Goal: Transaction & Acquisition: Obtain resource

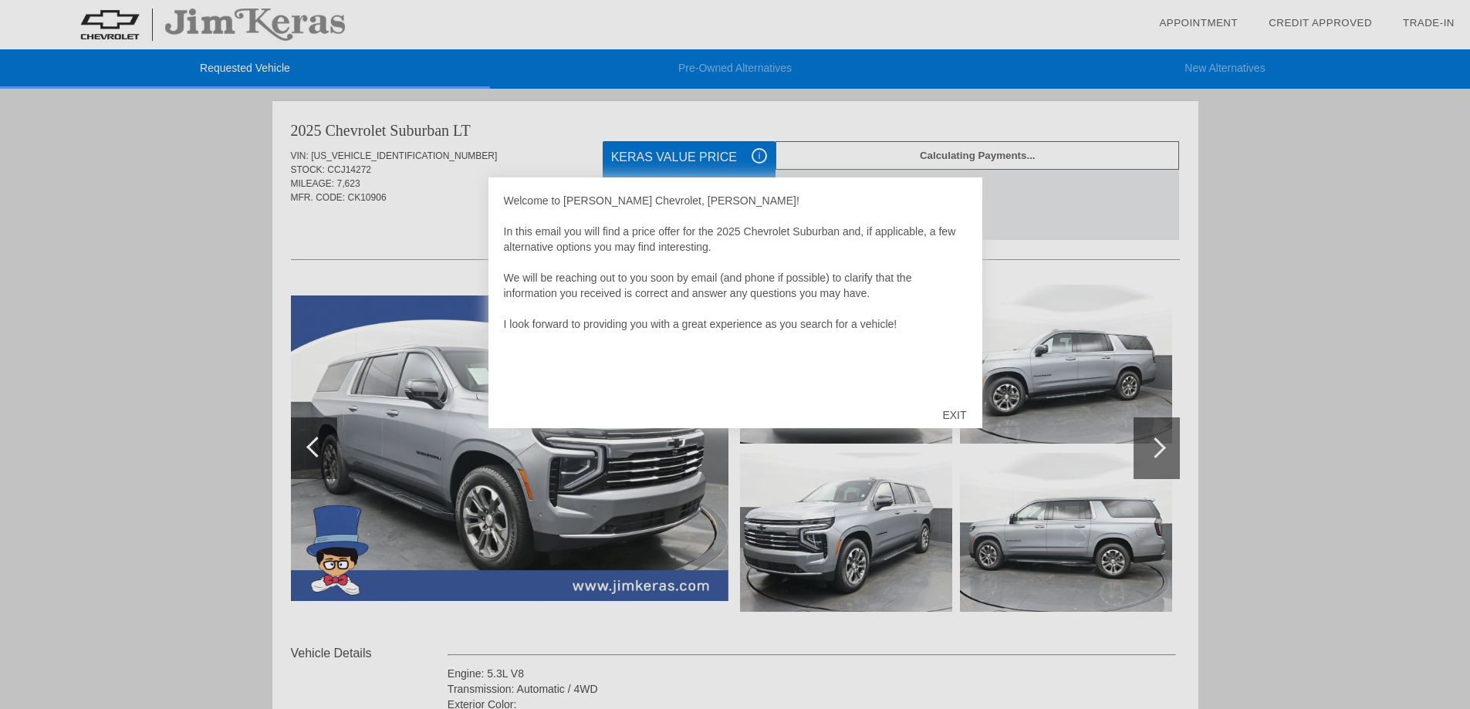
click at [950, 416] on div "EXIT" at bounding box center [954, 415] width 55 height 46
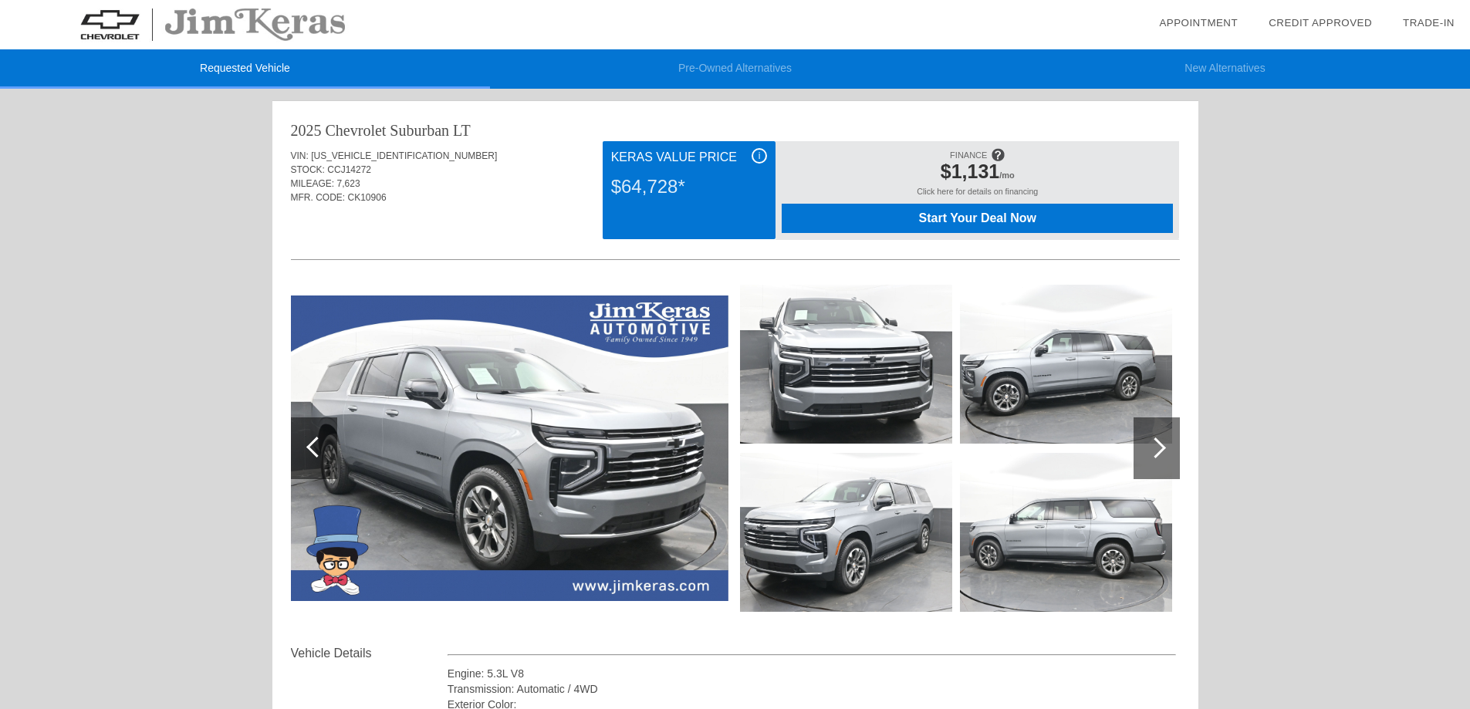
click at [1170, 453] on div at bounding box center [1156, 448] width 46 height 62
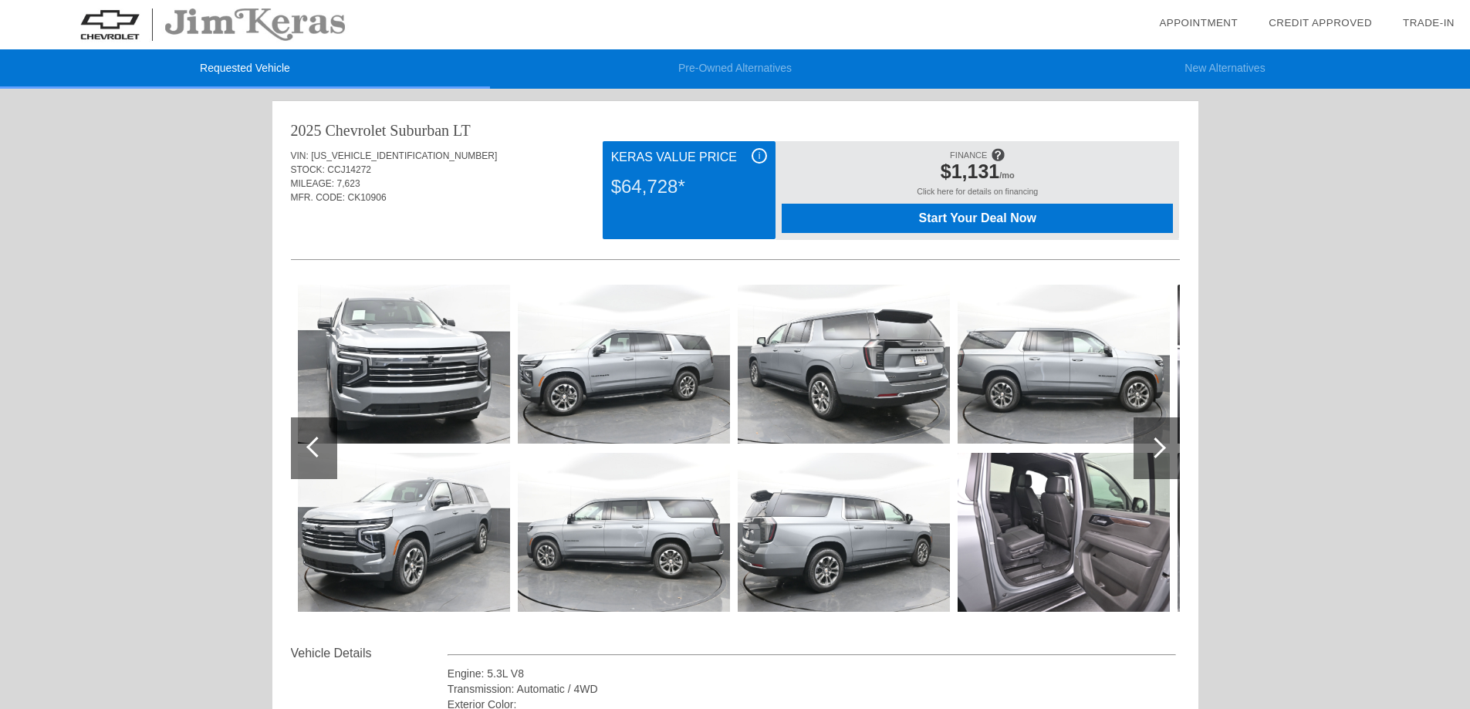
click at [1163, 454] on div at bounding box center [1156, 448] width 46 height 62
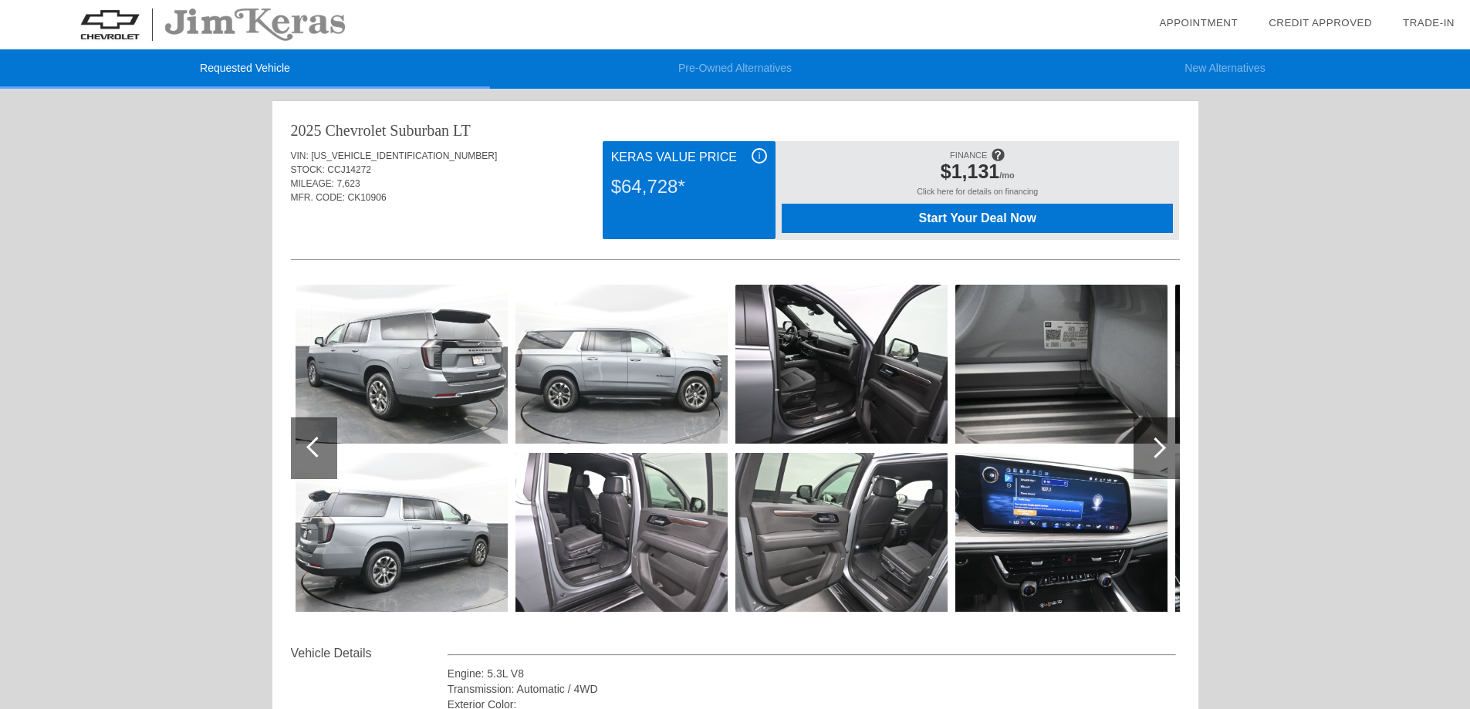
click at [1163, 454] on div at bounding box center [1156, 448] width 46 height 62
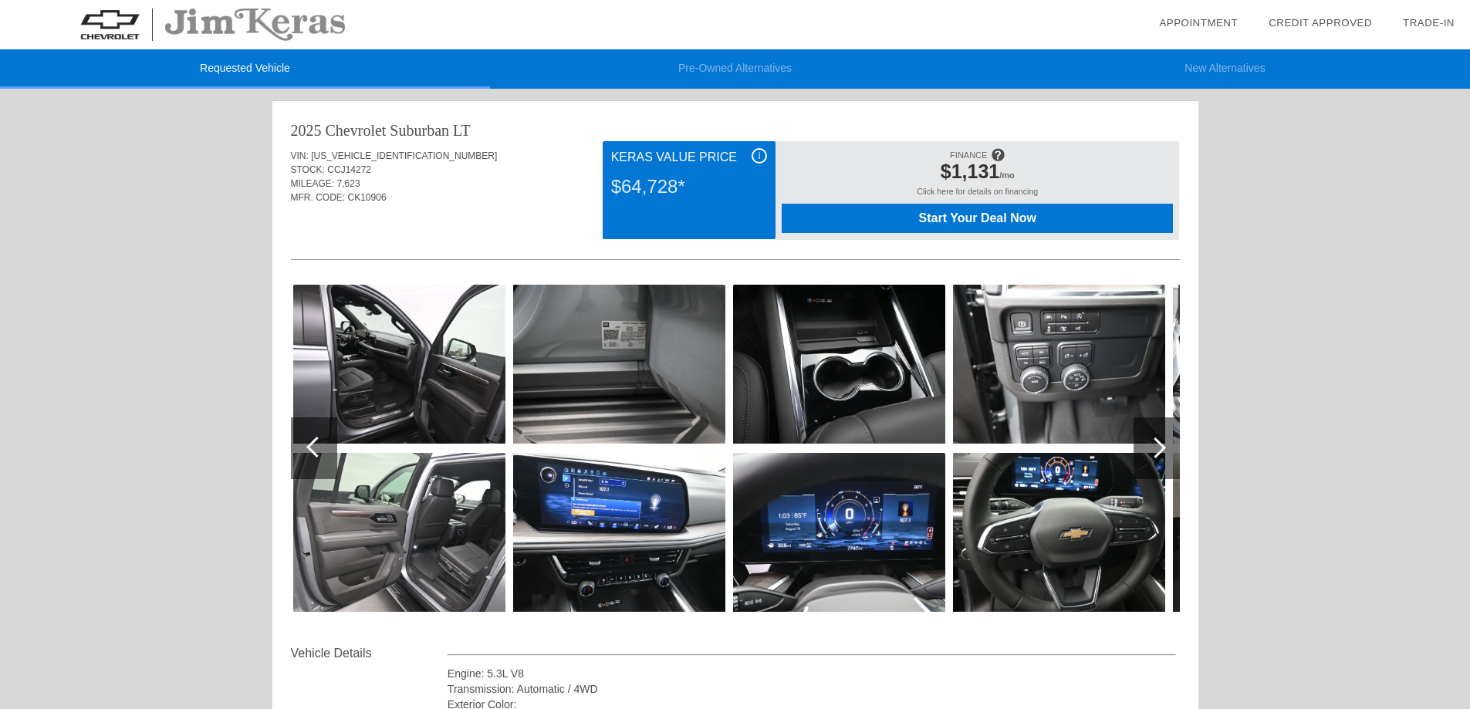
click at [1163, 454] on div at bounding box center [1156, 448] width 46 height 62
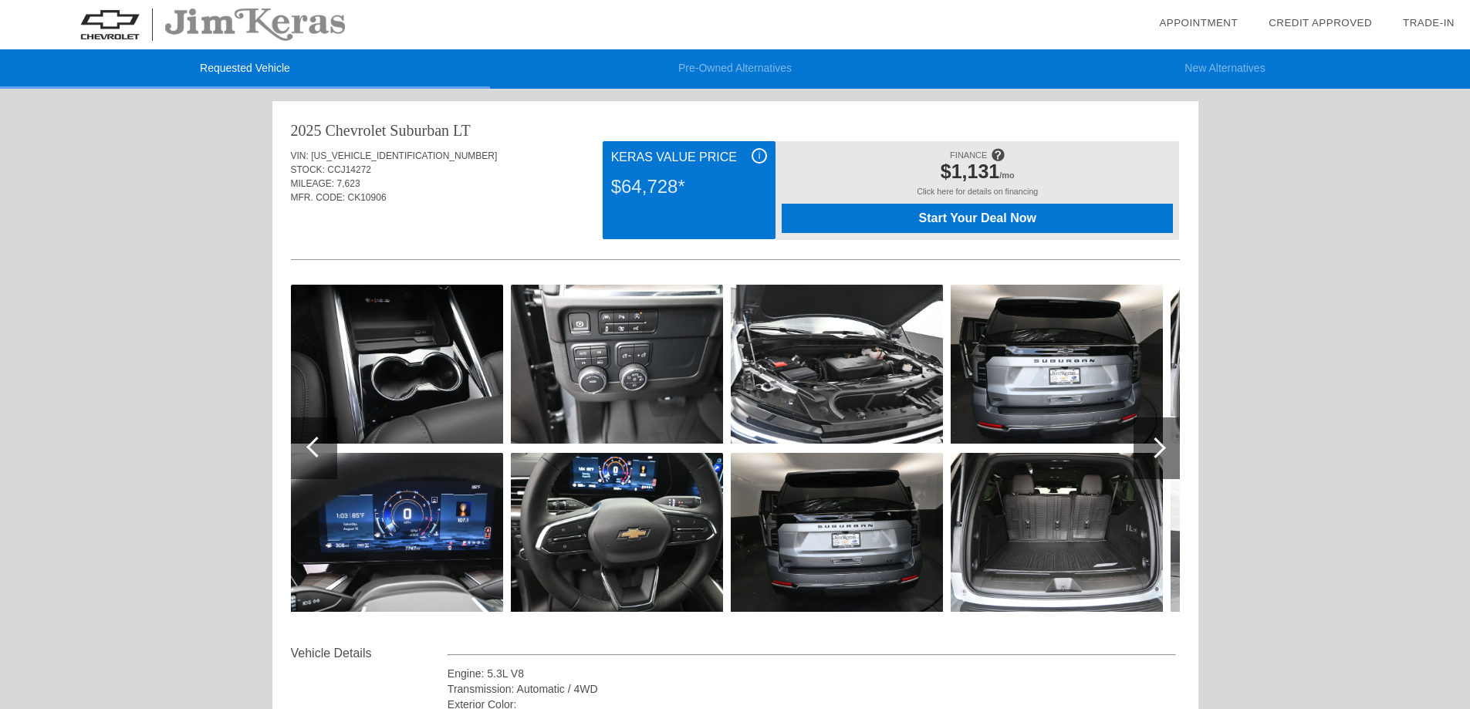
click at [1163, 454] on div at bounding box center [1156, 448] width 46 height 62
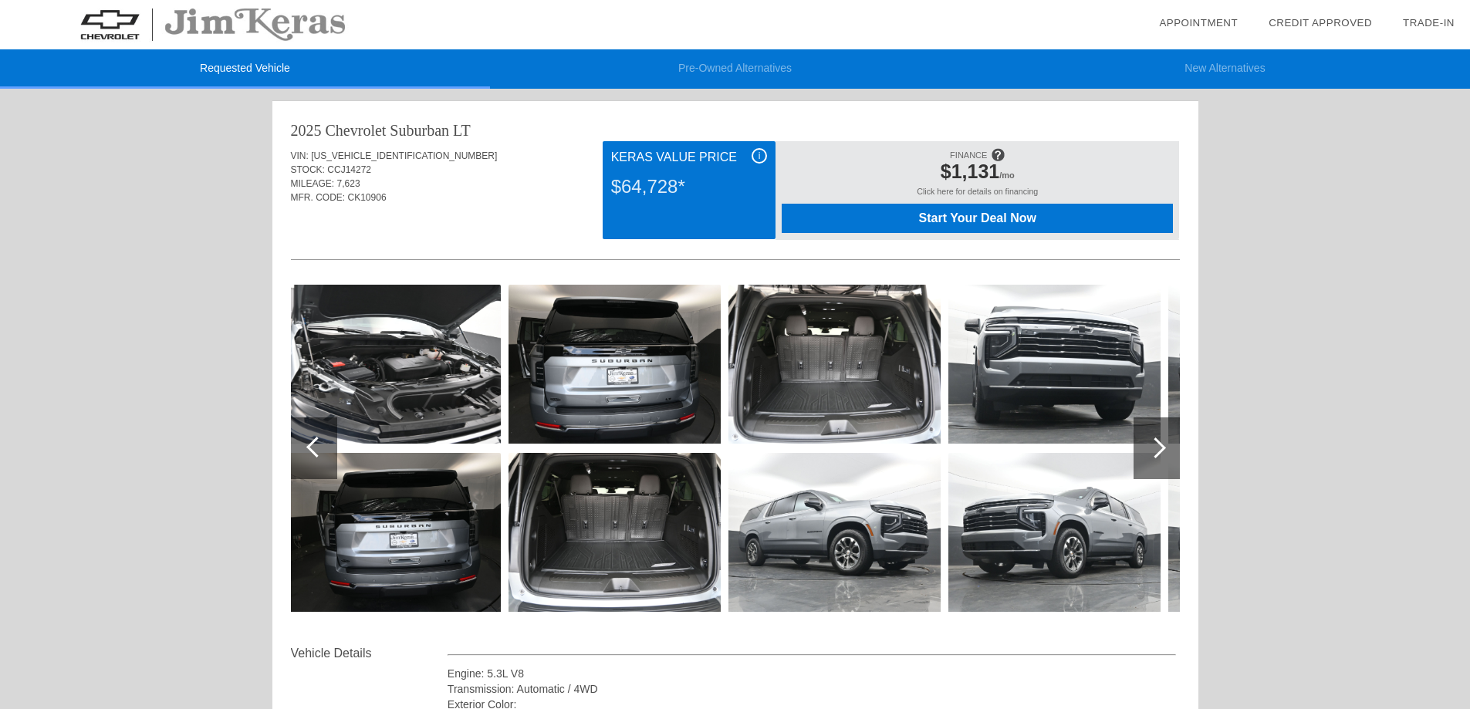
click at [1154, 452] on div at bounding box center [1155, 447] width 21 height 21
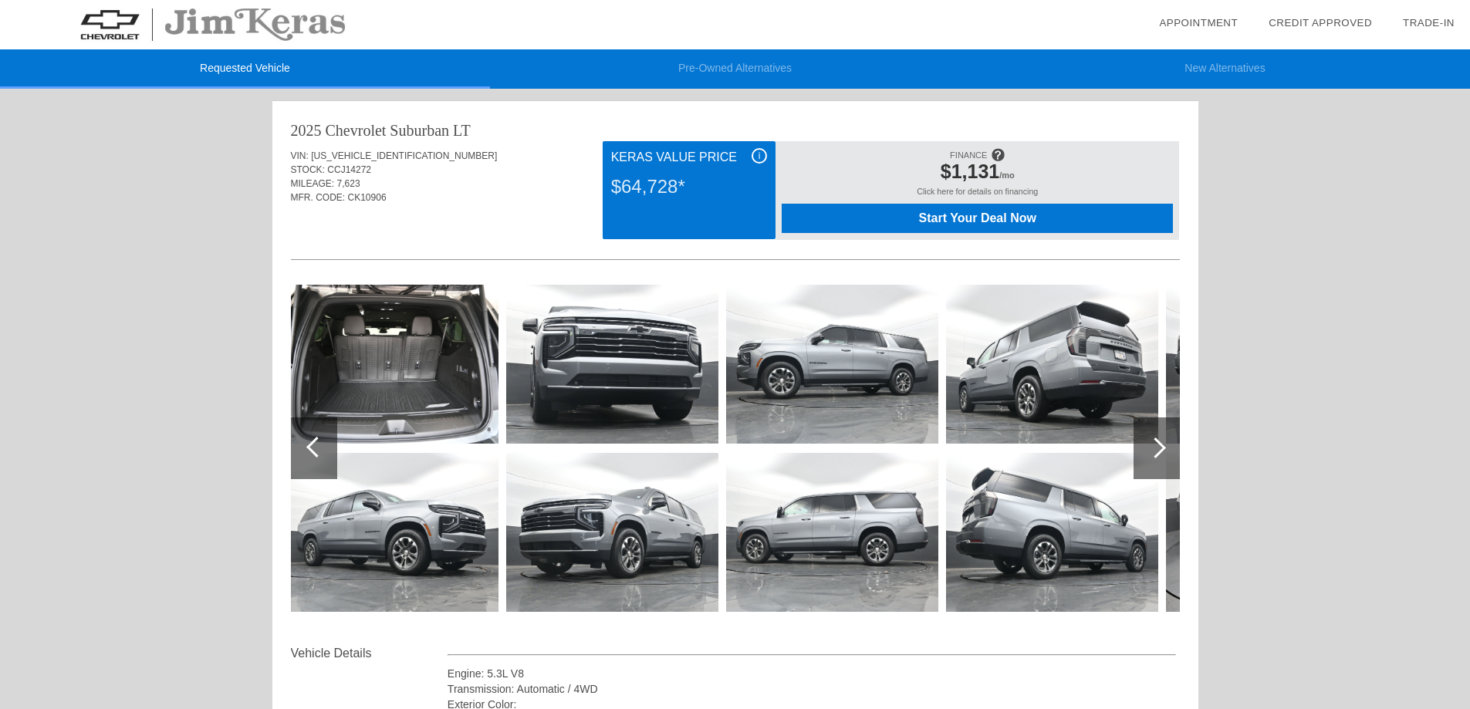
click at [1154, 452] on div at bounding box center [1155, 447] width 21 height 21
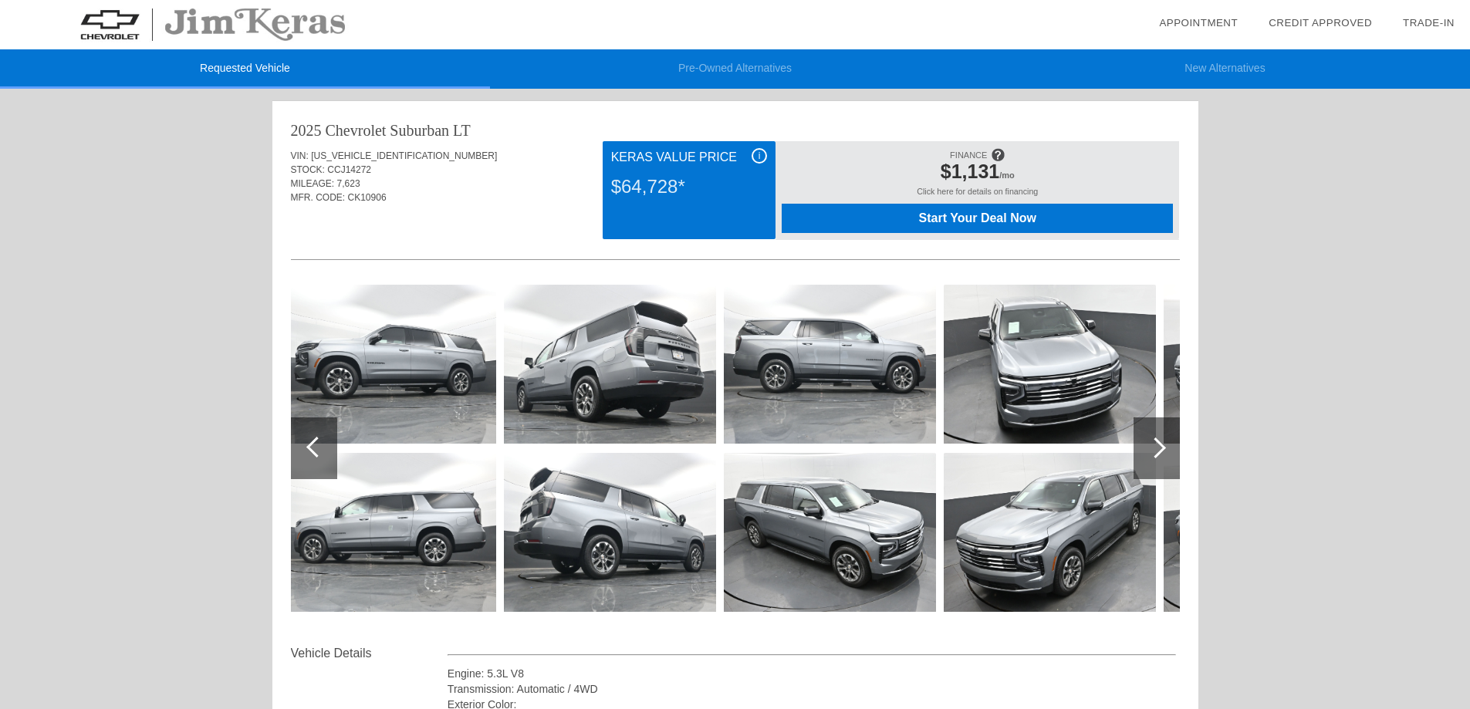
click at [1154, 452] on div at bounding box center [1155, 447] width 21 height 21
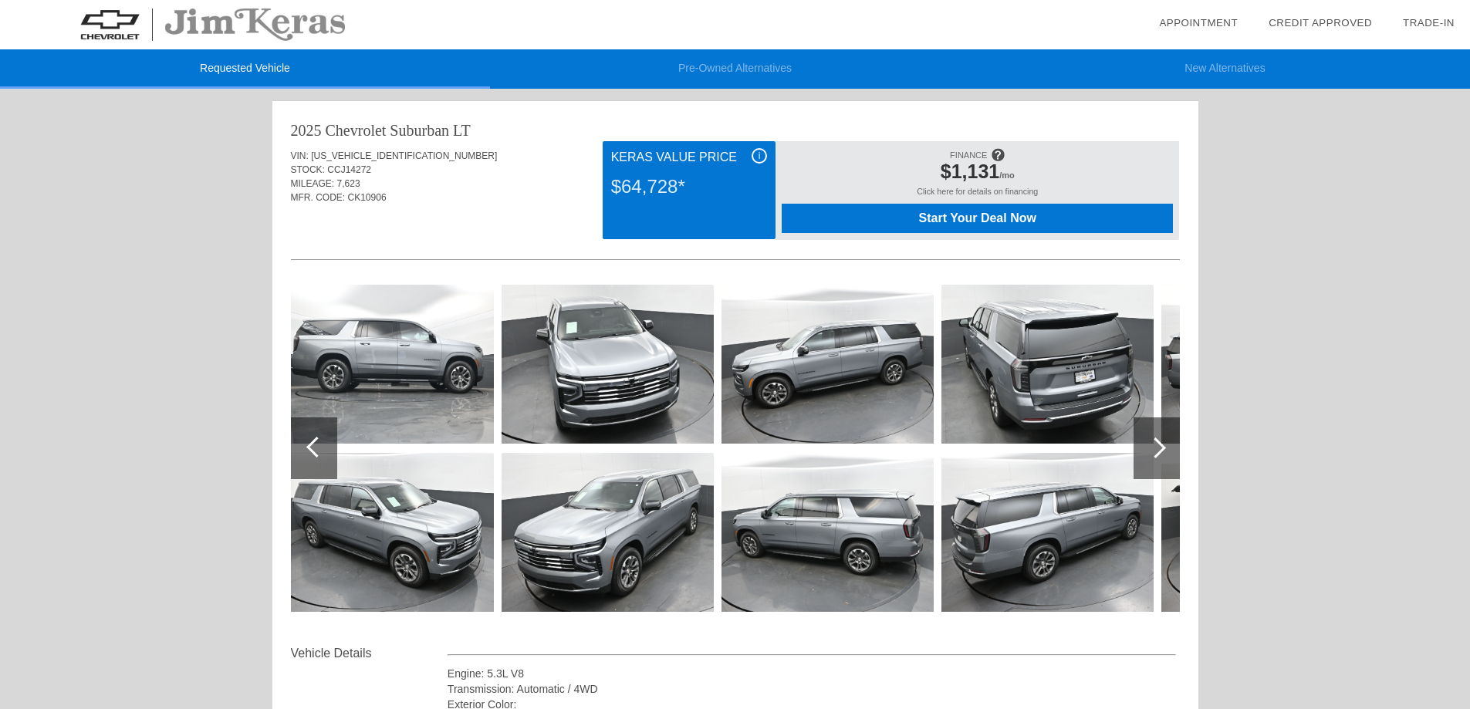
click at [1154, 452] on div at bounding box center [1155, 447] width 21 height 21
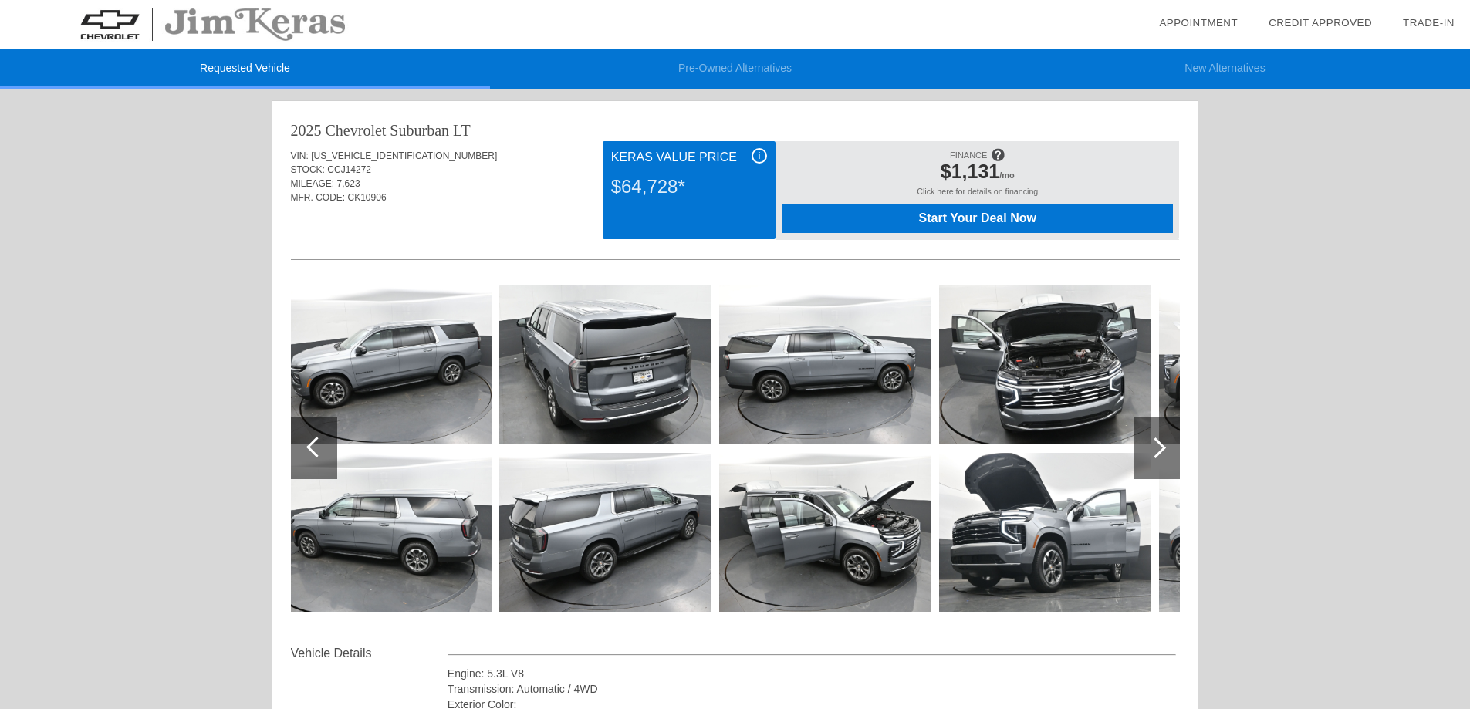
click at [1154, 452] on div at bounding box center [1155, 447] width 21 height 21
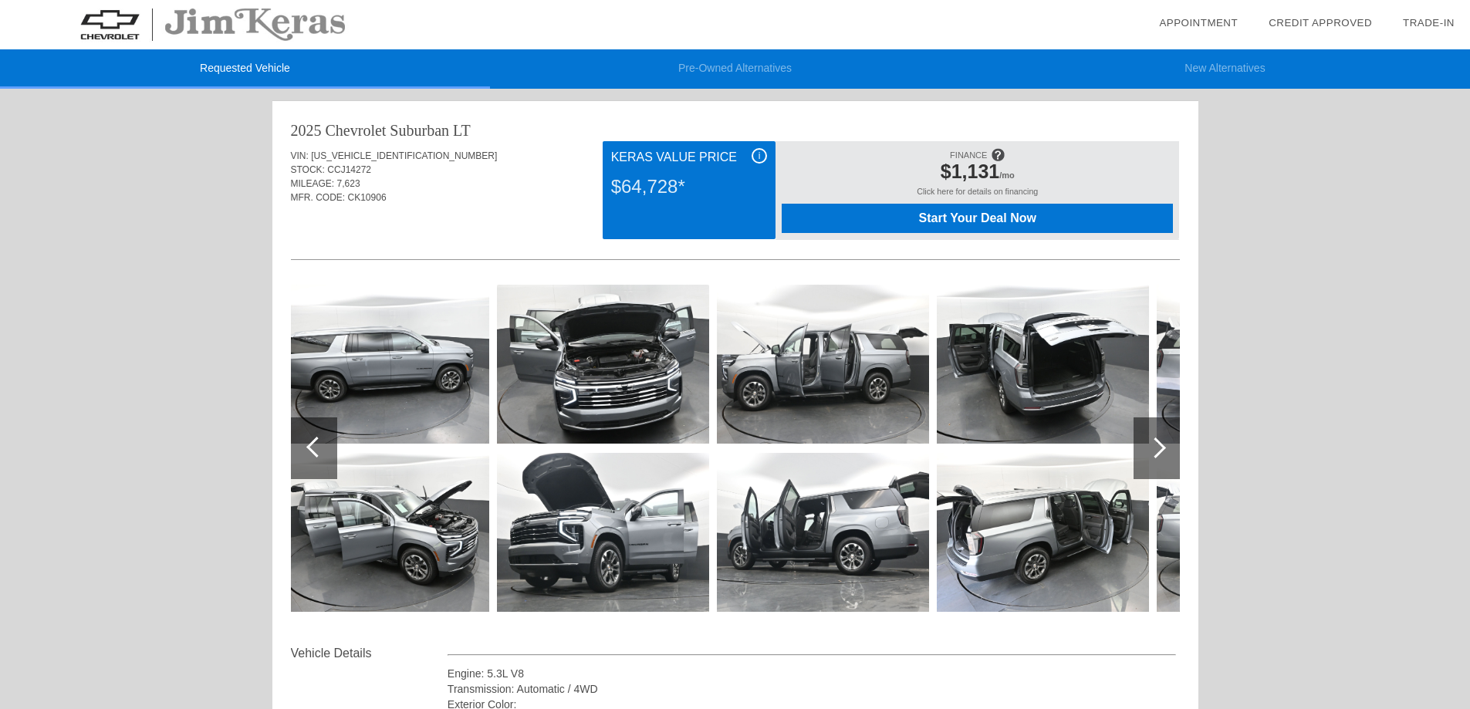
click at [1154, 452] on div at bounding box center [1155, 447] width 21 height 21
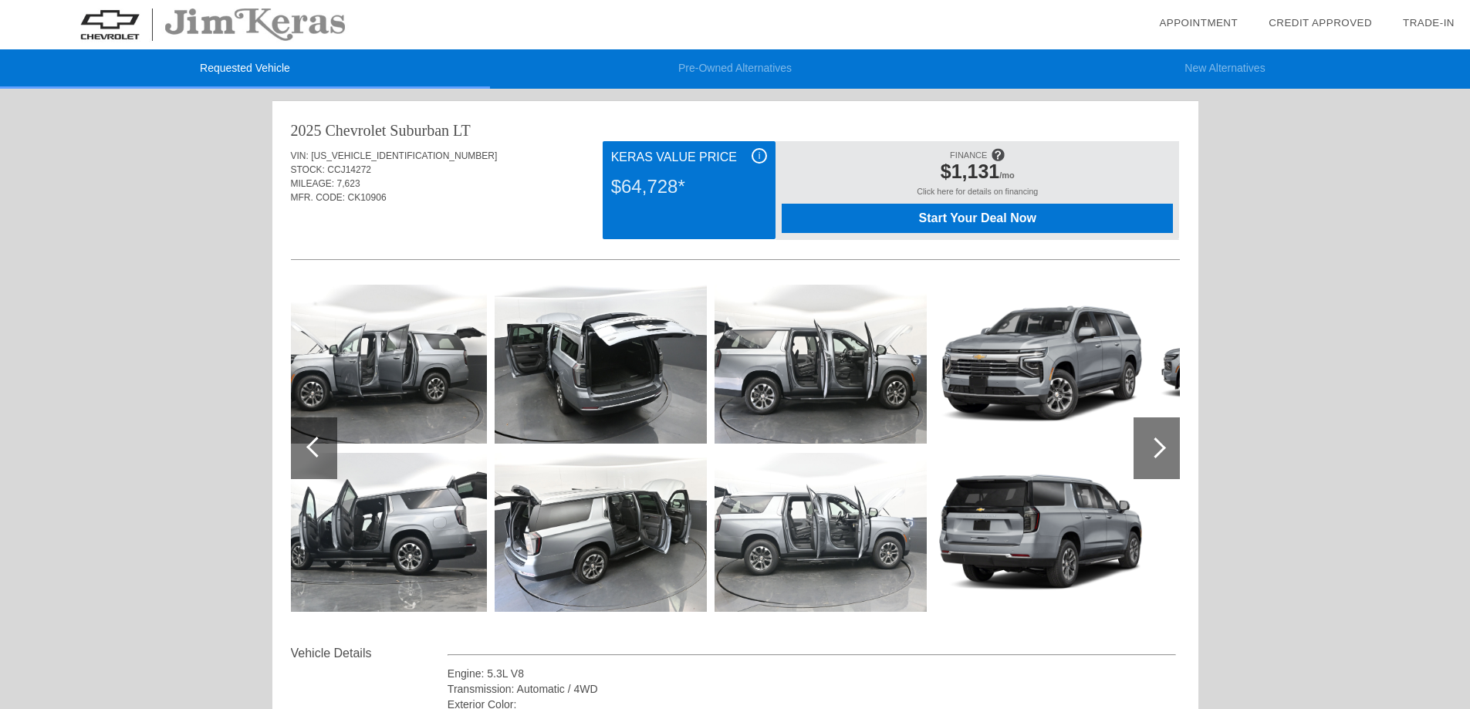
click at [1154, 452] on div at bounding box center [1155, 447] width 21 height 21
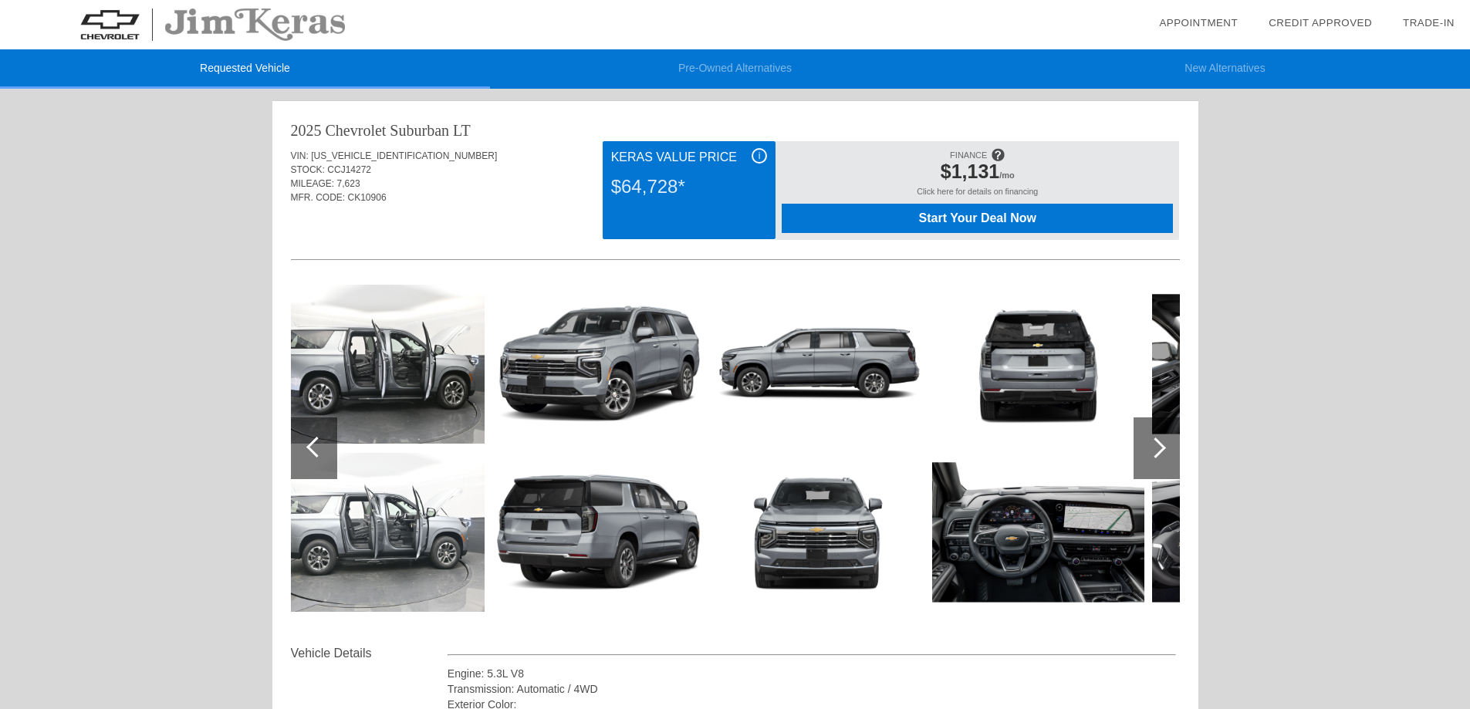
click at [1154, 452] on div at bounding box center [1155, 447] width 21 height 21
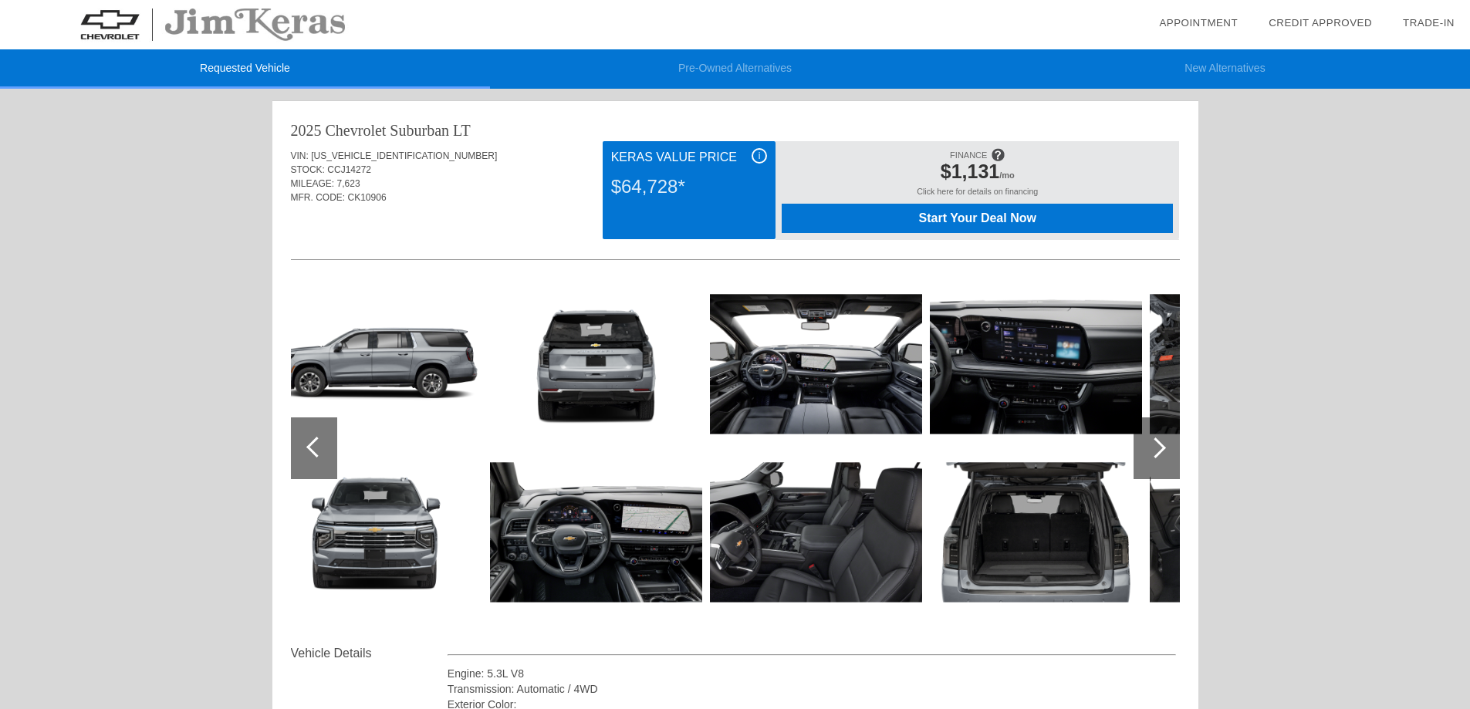
click at [1154, 452] on div at bounding box center [1155, 447] width 21 height 21
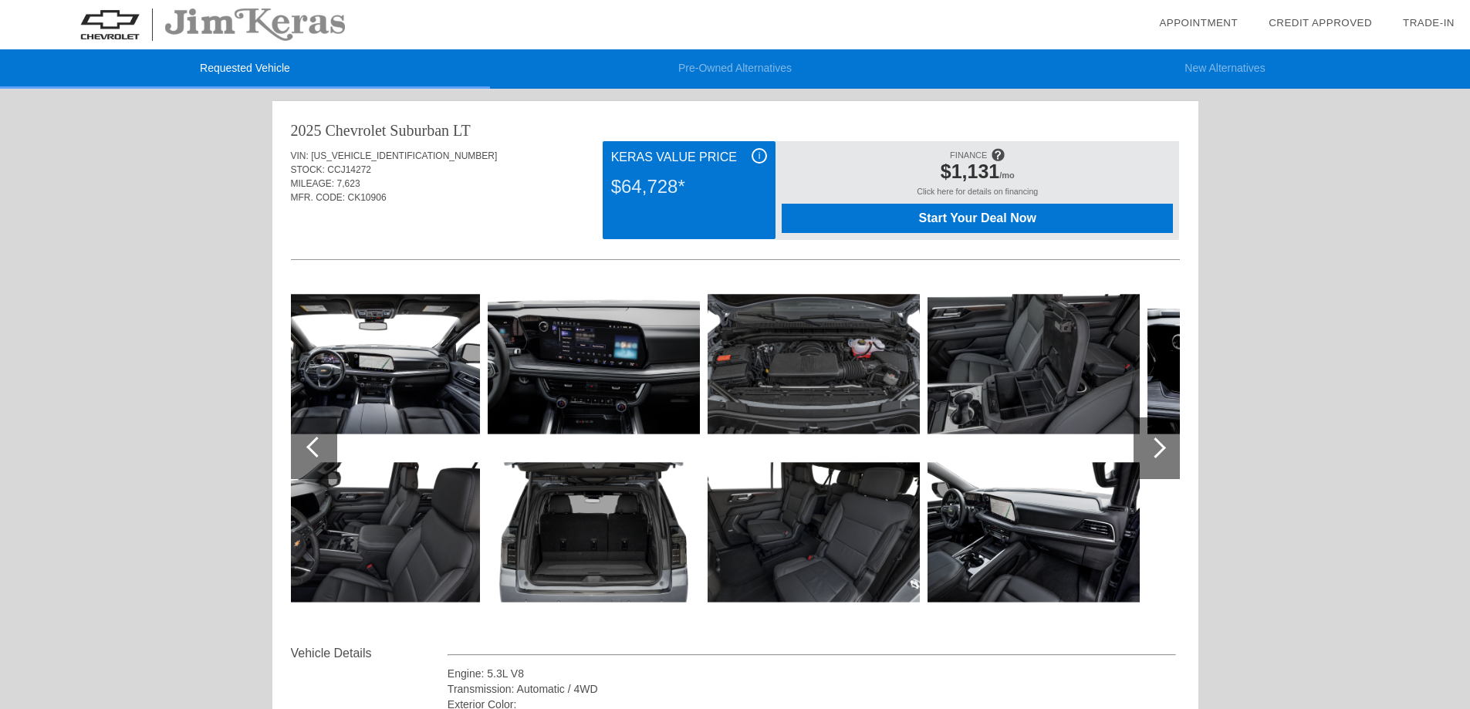
click at [1154, 452] on div at bounding box center [1155, 447] width 21 height 21
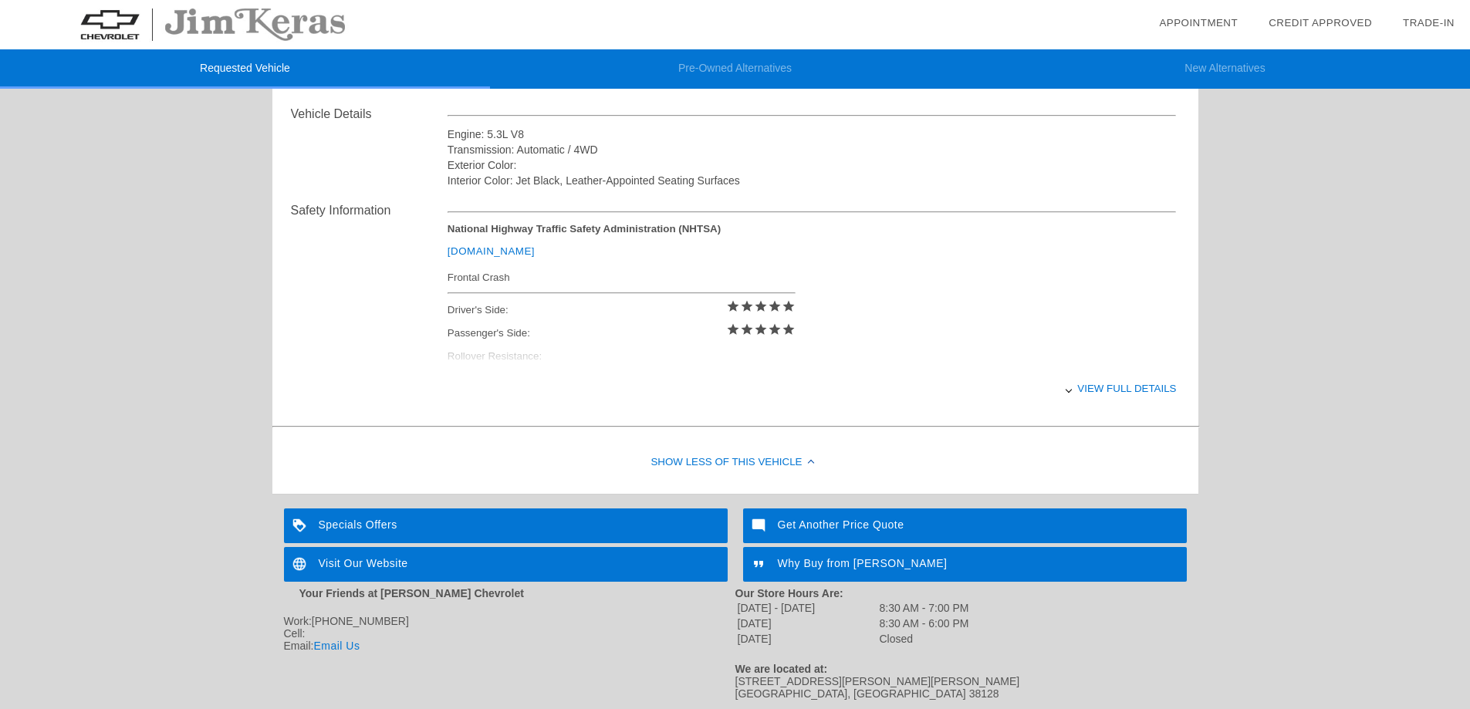
scroll to position [540, 0]
click at [1111, 389] on div "View full details" at bounding box center [812, 388] width 729 height 38
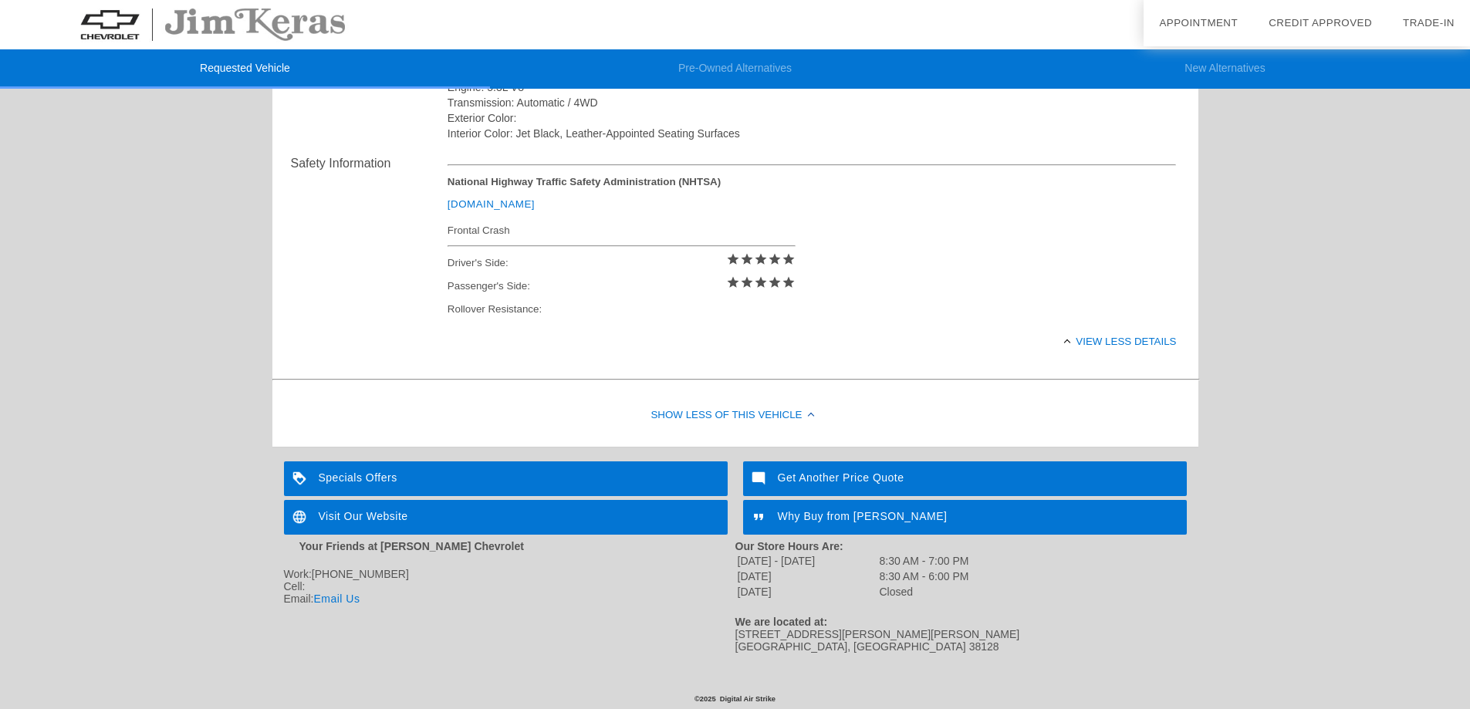
scroll to position [588, 0]
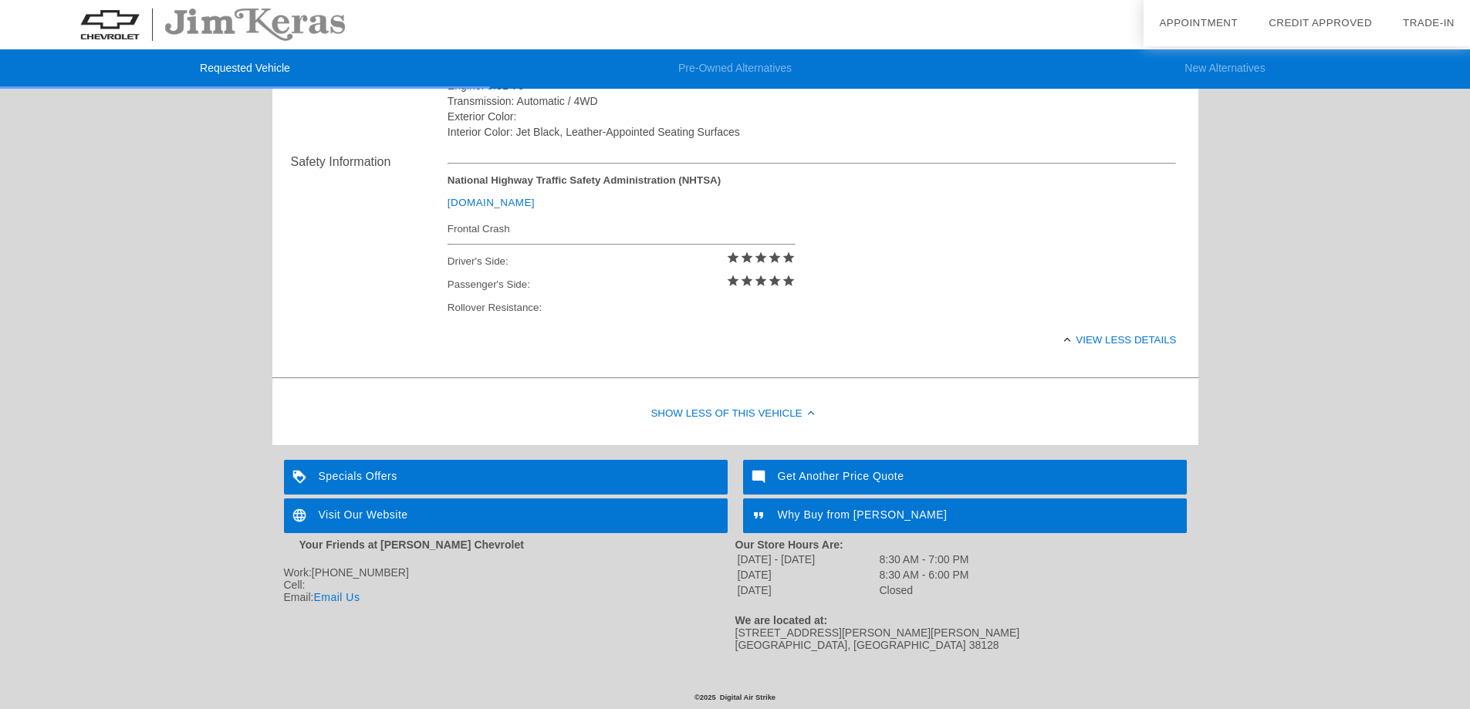
click at [346, 473] on div "Specials Offers" at bounding box center [506, 477] width 444 height 35
